Goal: Find specific page/section: Find specific page/section

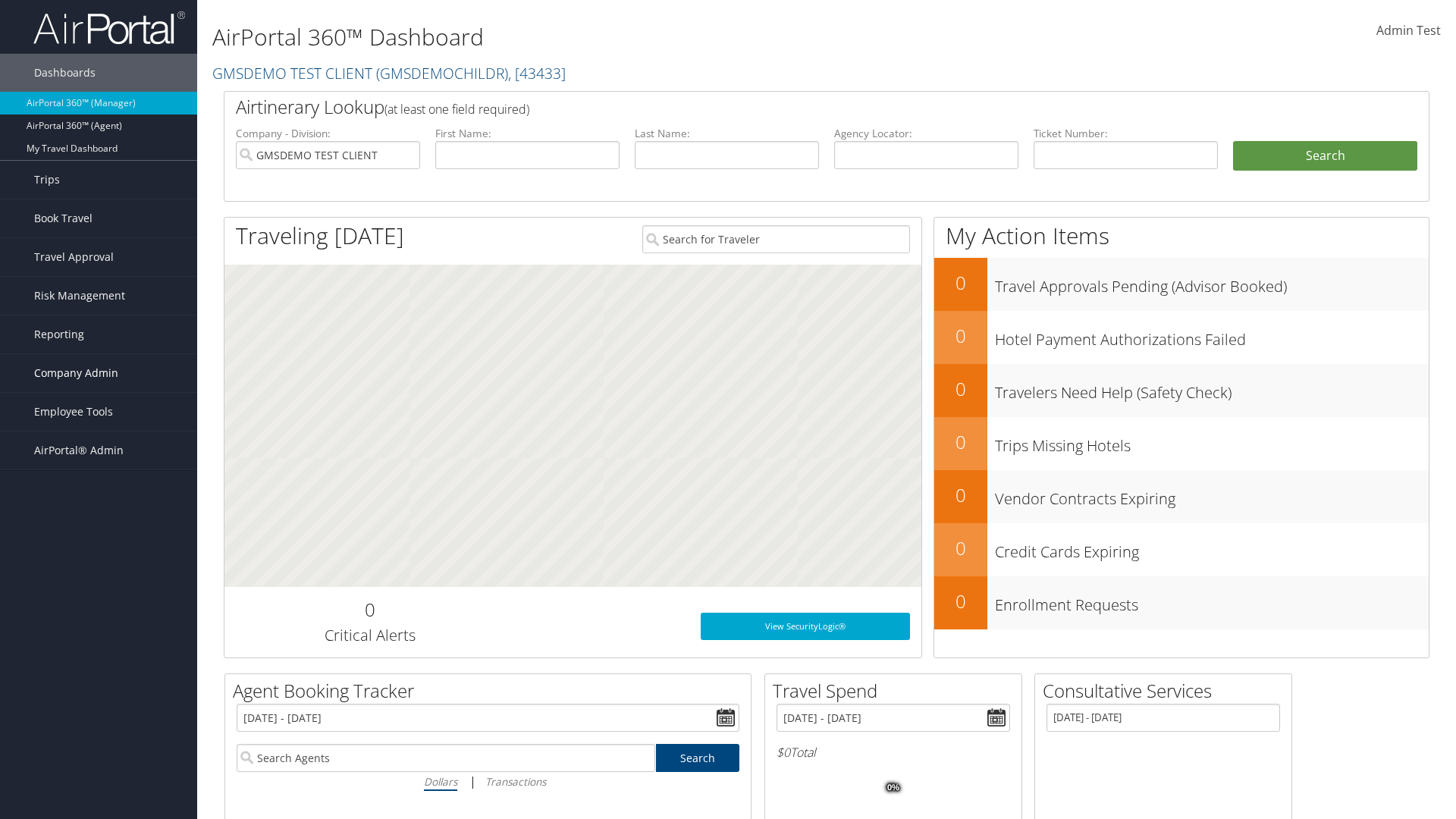
click at [99, 373] on span "Company Admin" at bounding box center [76, 373] width 84 height 38
click at [0, 0] on link "People" at bounding box center [0, 0] width 0 height 0
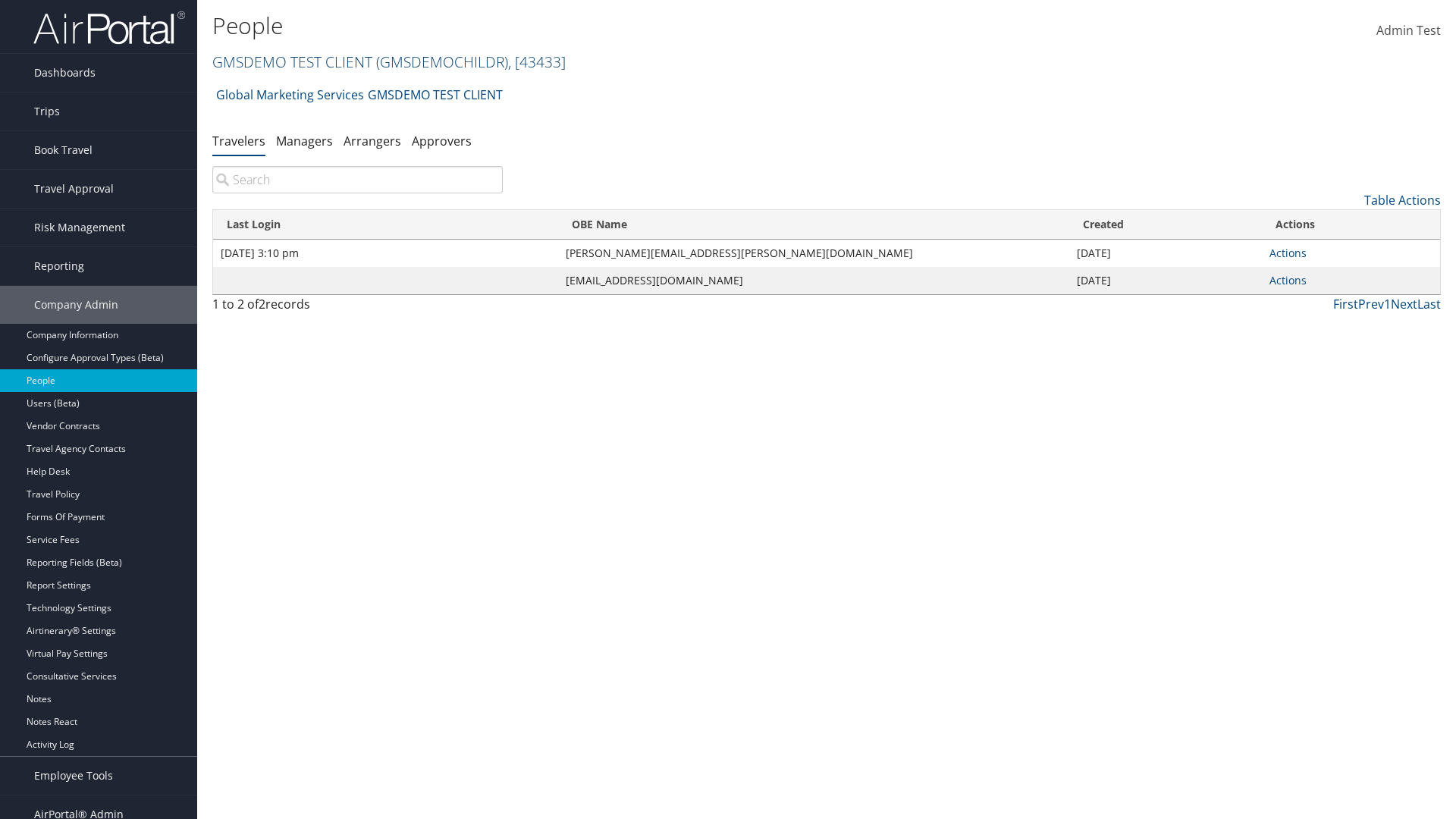
click at [292, 62] on link "GMSDEMO TEST CLIENT ( GMSDEMOCHILDR ) , [ 43433 ]" at bounding box center [388, 62] width 353 height 20
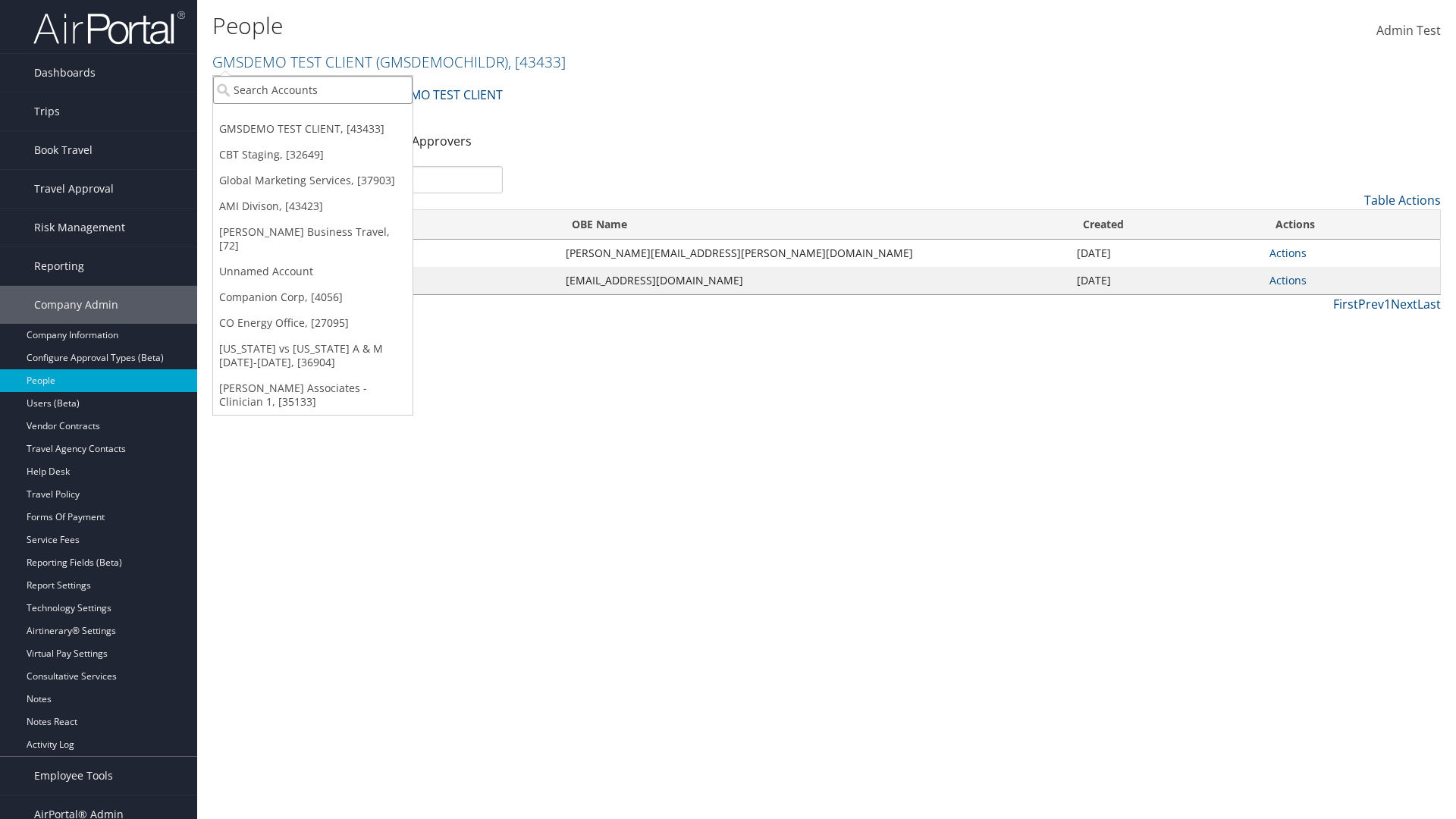
click at [313, 89] on input "search" at bounding box center [313, 89] width 199 height 28
type input "CBTSTG"
click at [313, 117] on div "CBT Staging (CBTSTG), [32649]" at bounding box center [313, 117] width 216 height 14
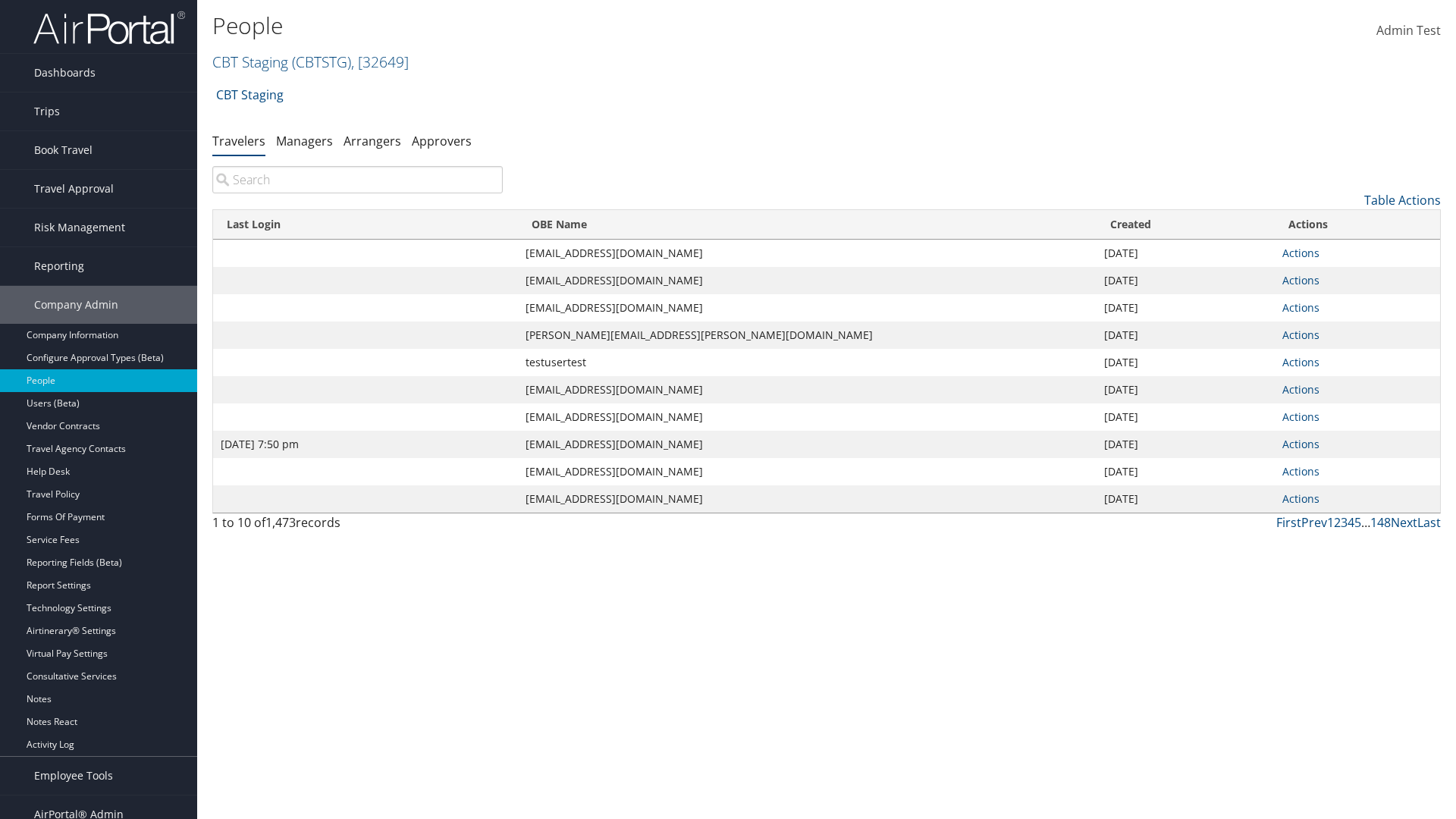
click at [357, 180] on input "search" at bounding box center [357, 180] width 291 height 28
type input "Jan 9, 2024 7:50 pm"
